Goal: Task Accomplishment & Management: Use online tool/utility

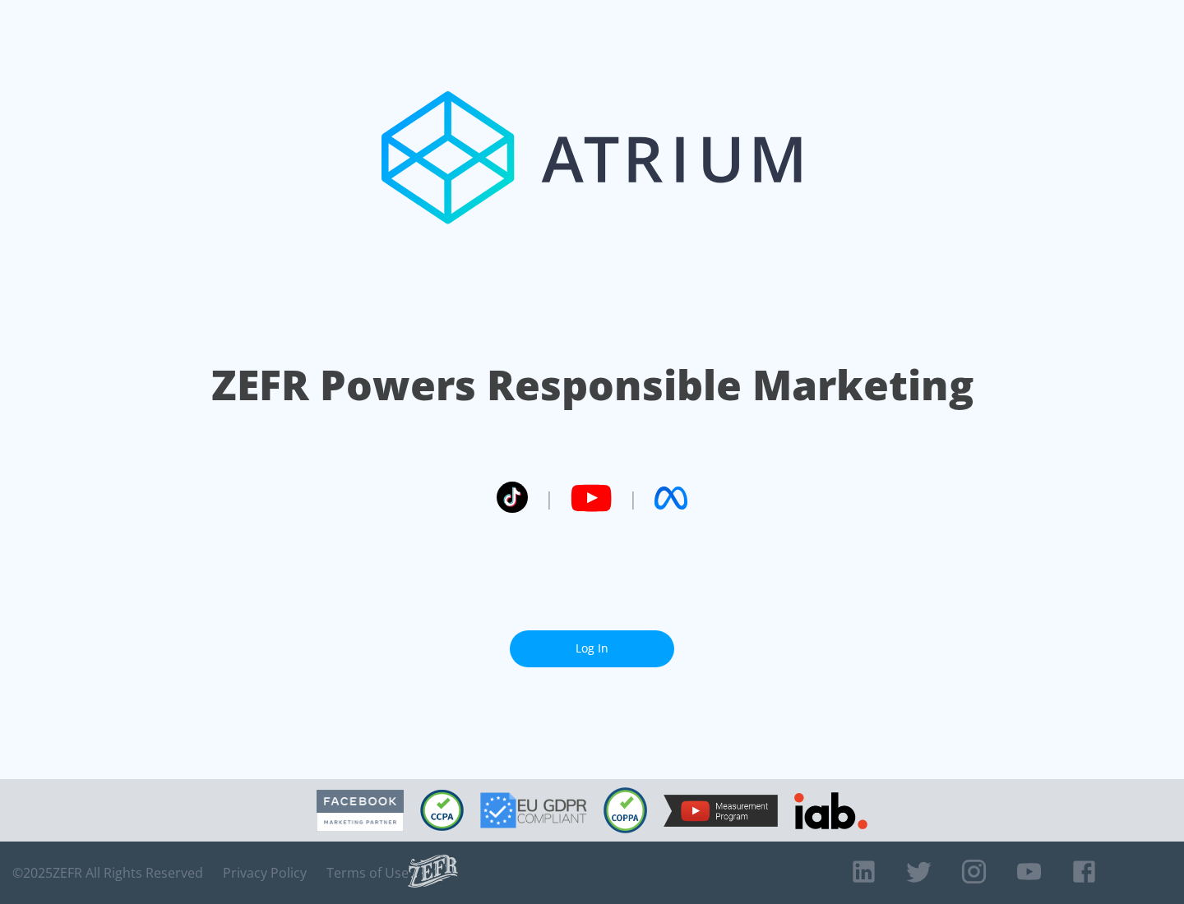
click at [592, 649] on link "Log In" at bounding box center [592, 649] width 164 height 37
